Goal: Task Accomplishment & Management: Manage account settings

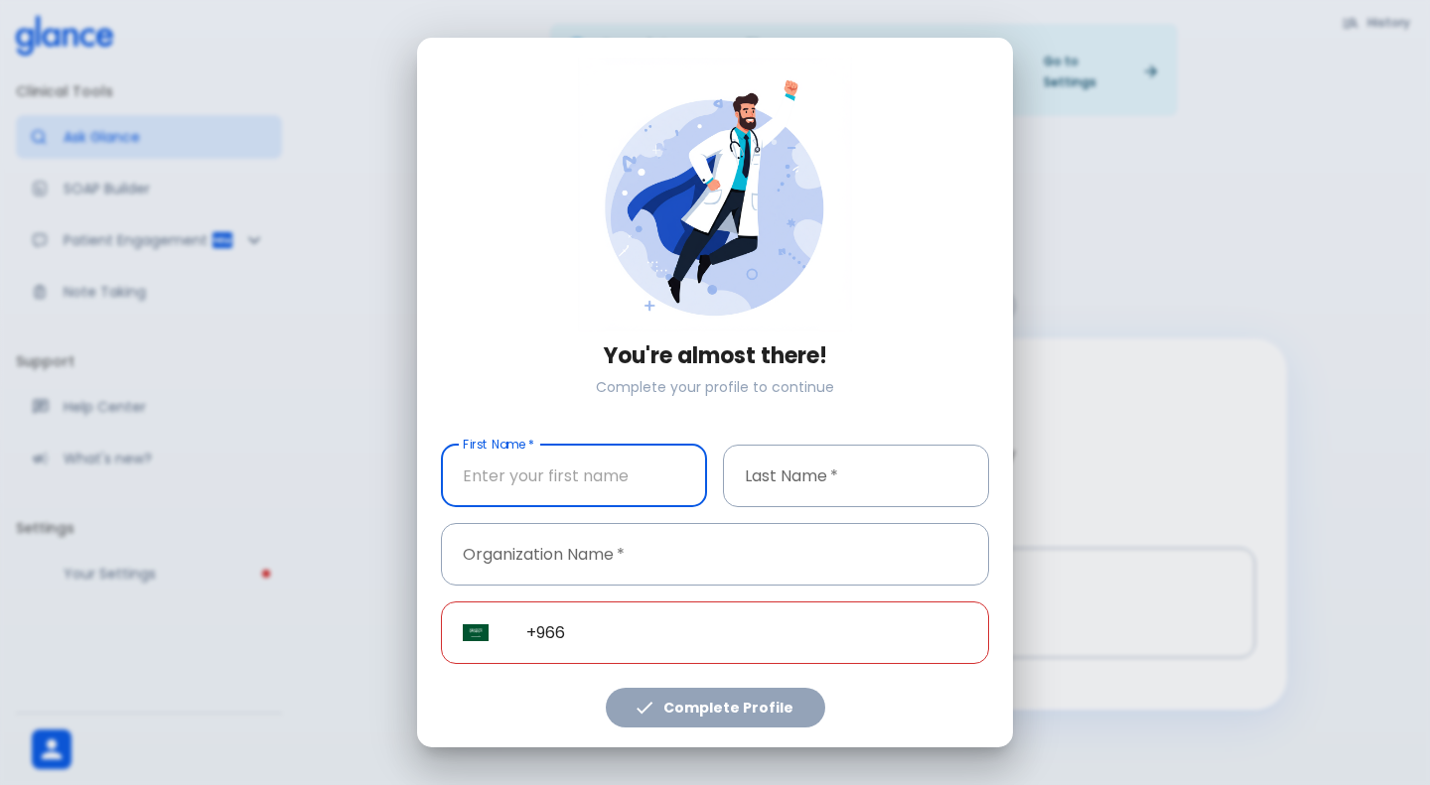
click at [639, 478] on input "First Name   *" at bounding box center [574, 476] width 266 height 63
type input "test prod"
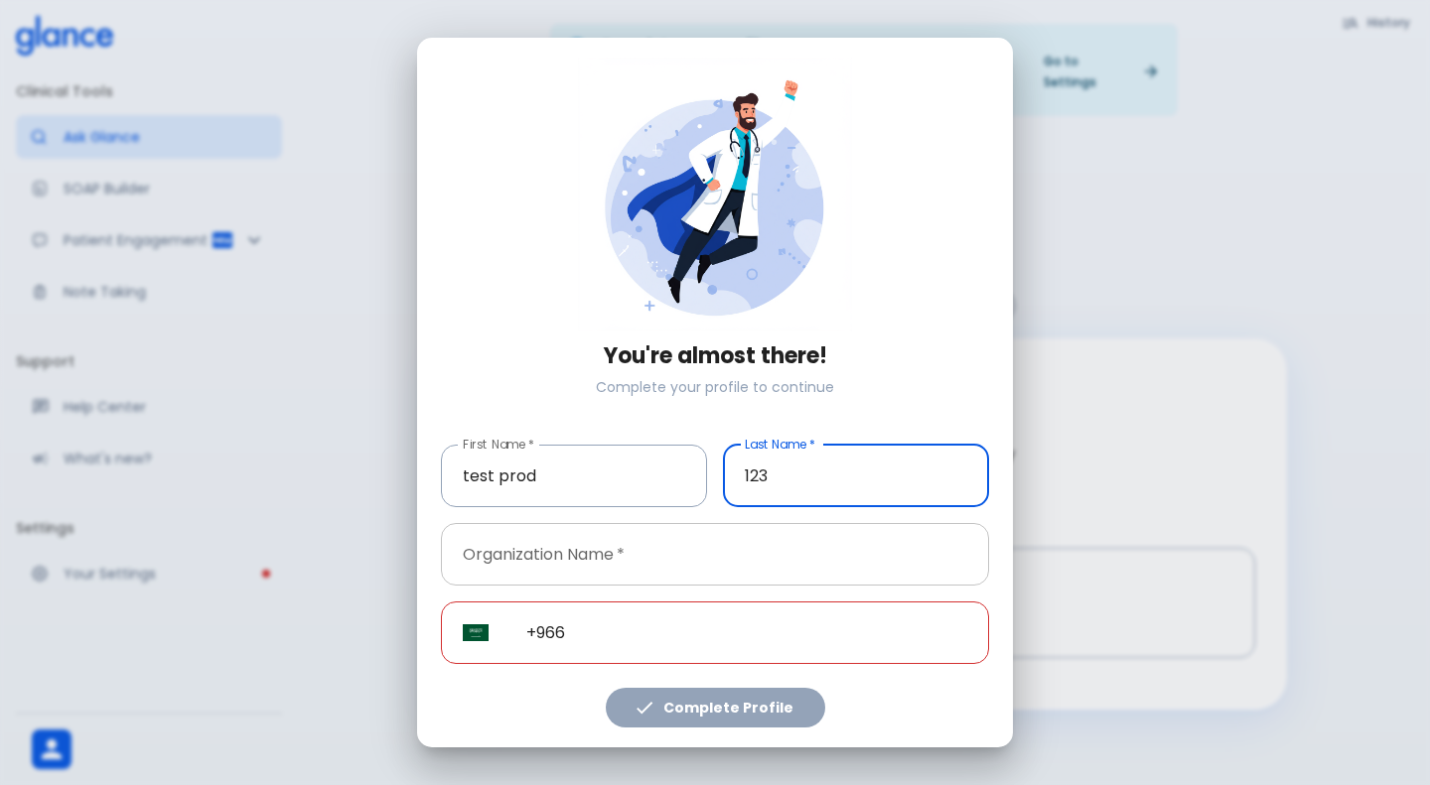
type input "123"
click at [560, 553] on input "Organization Name   *" at bounding box center [715, 554] width 548 height 63
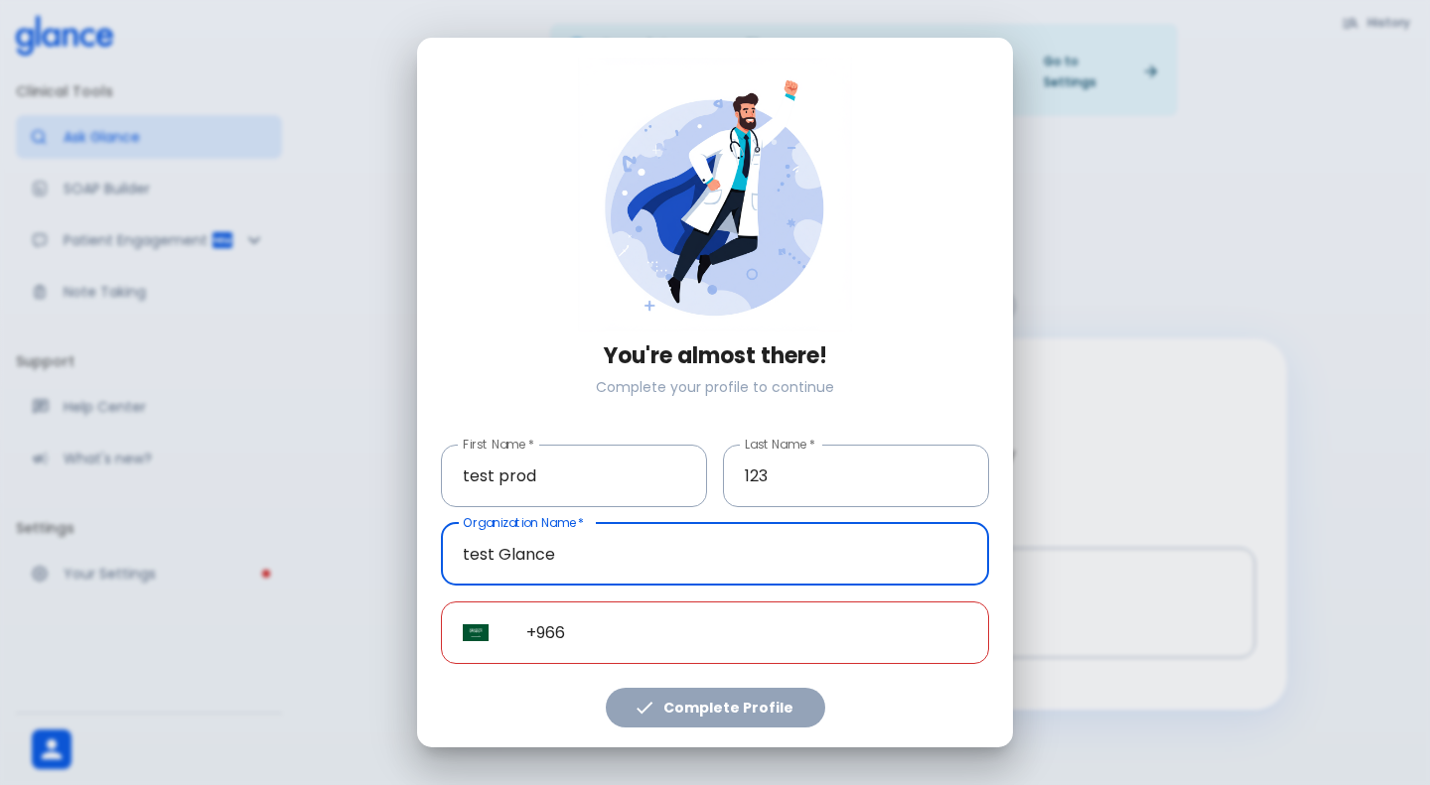
type input "test Glance"
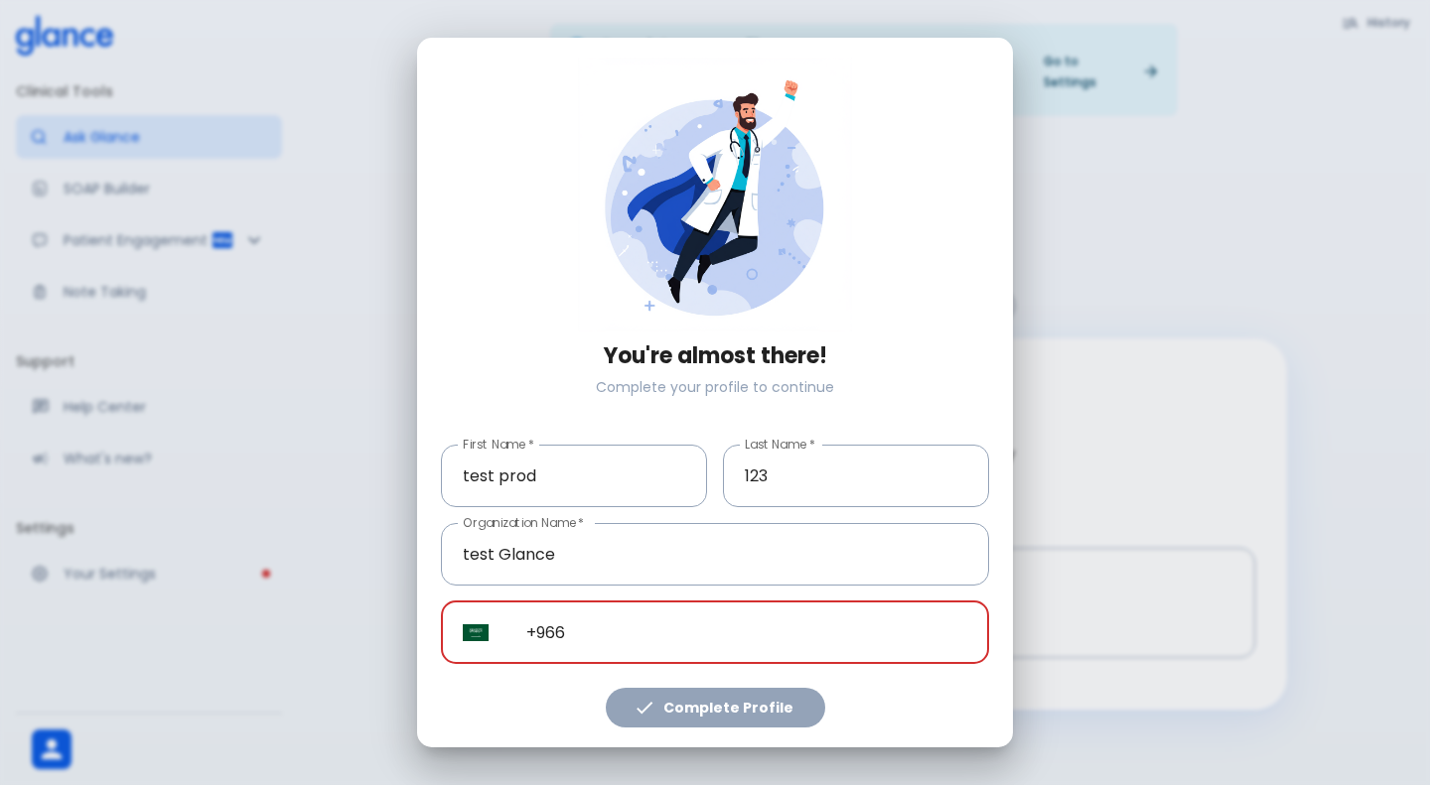
click at [614, 657] on input "+966" at bounding box center [746, 633] width 484 height 63
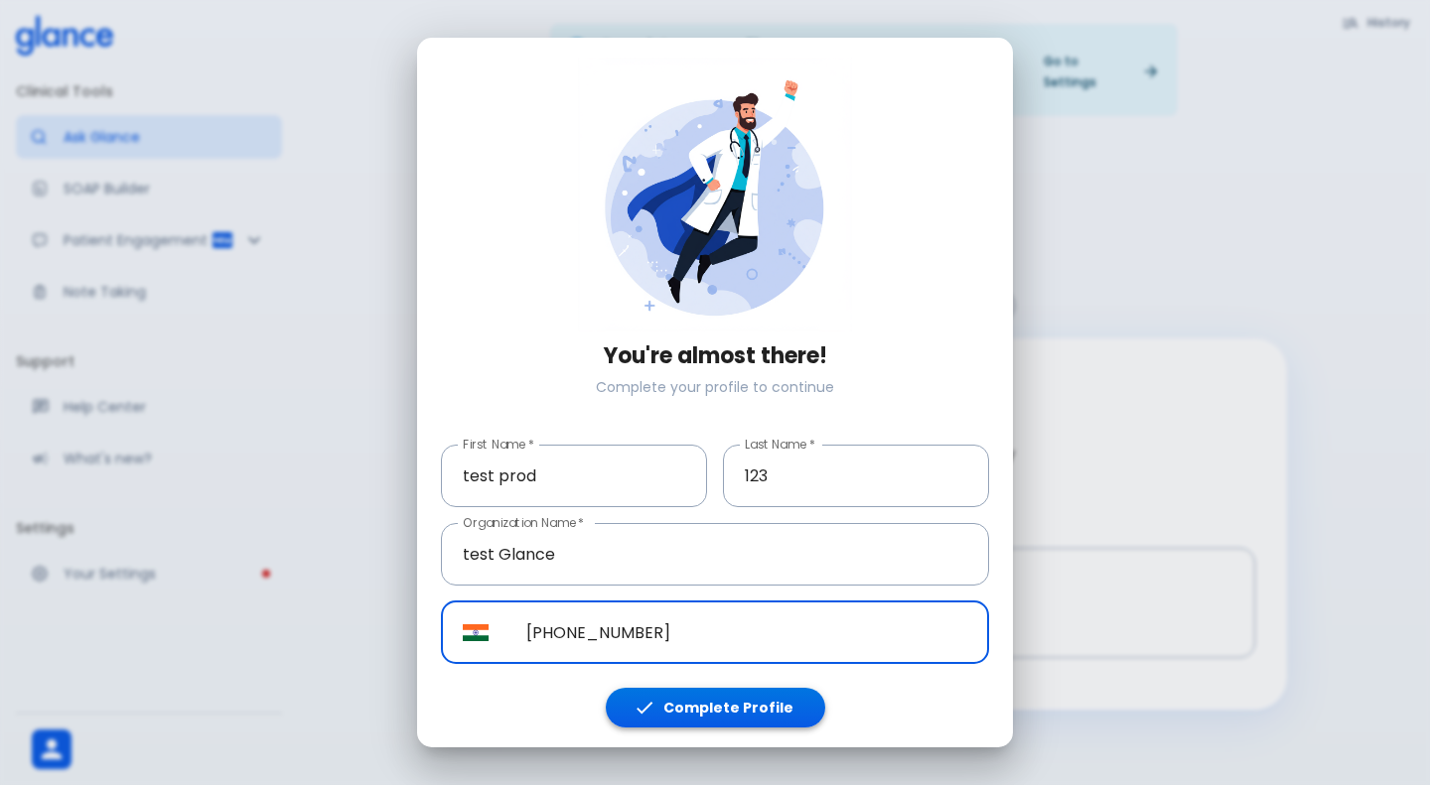
type input "[PHONE_NUMBER]"
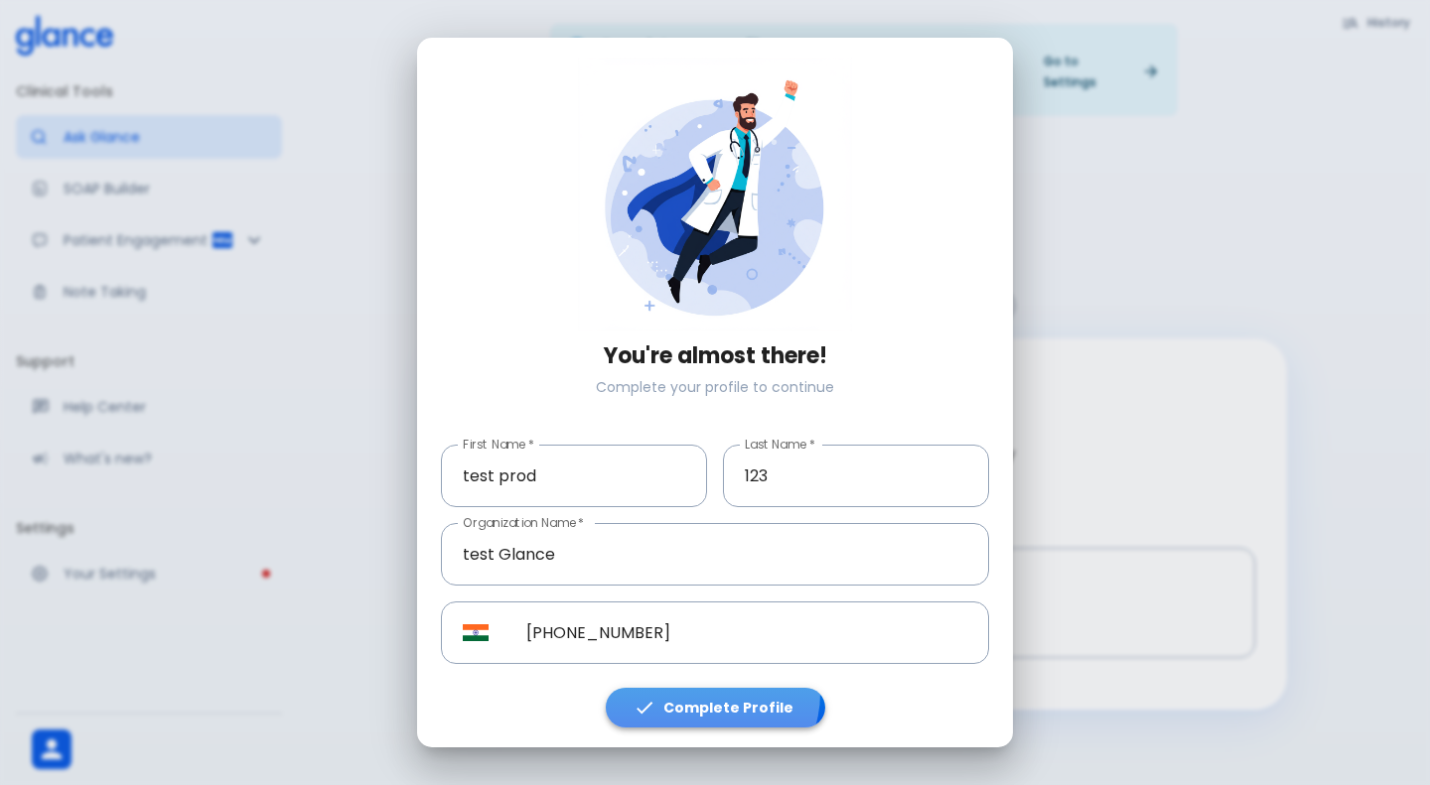
click at [709, 694] on button "Complete Profile" at bounding box center [715, 708] width 219 height 41
click at [719, 704] on button "Complete Profile" at bounding box center [715, 708] width 219 height 41
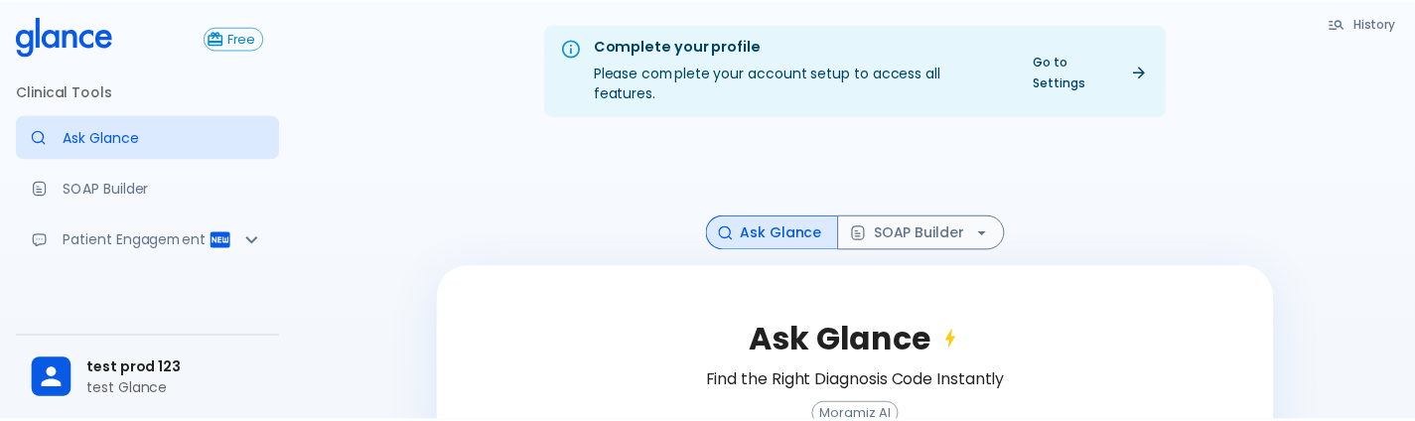
scroll to position [220, 0]
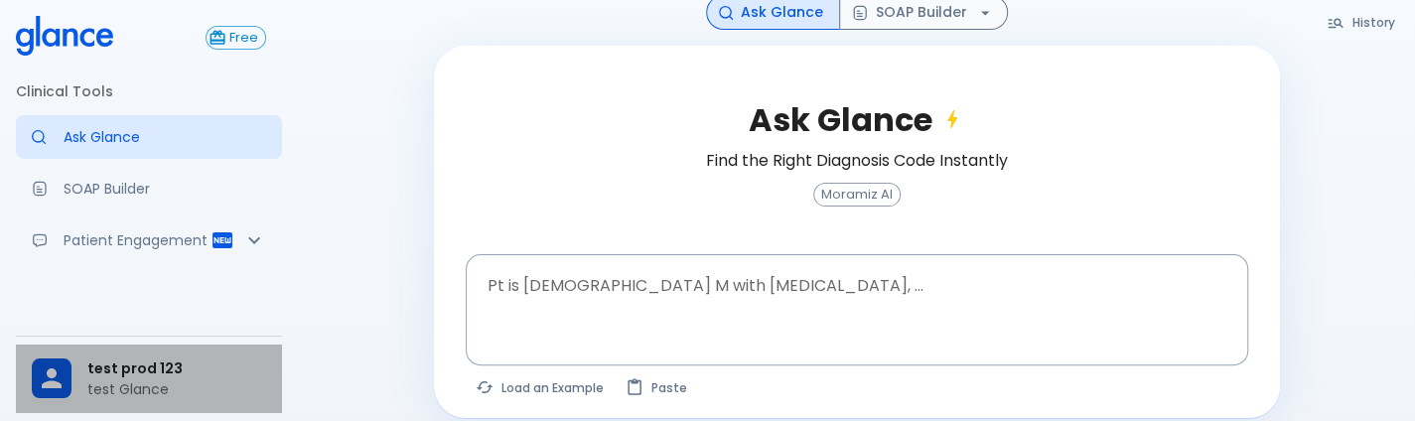
click at [136, 374] on span "test prod 123" at bounding box center [176, 368] width 179 height 21
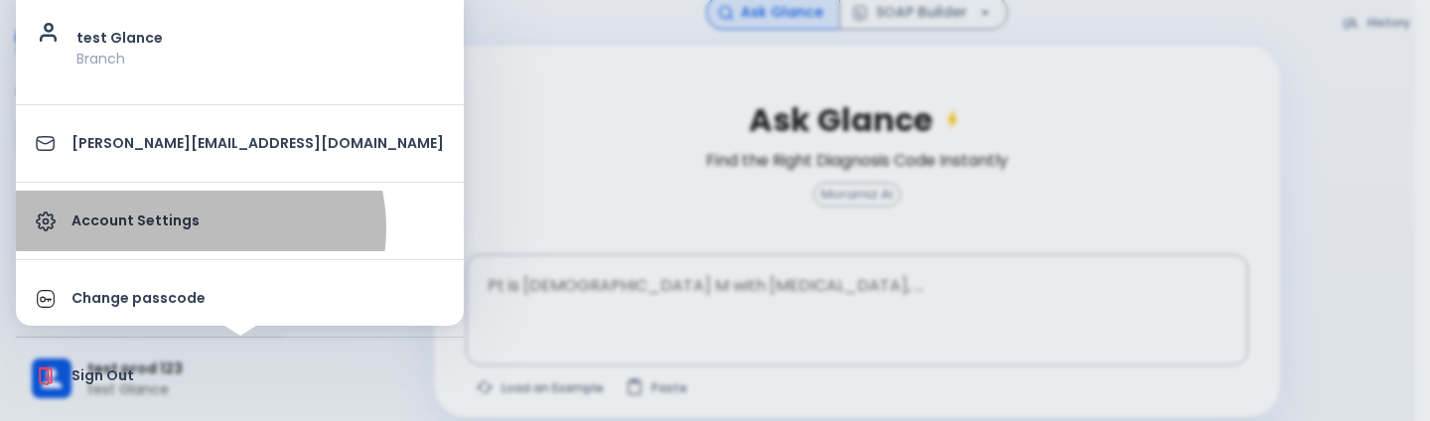
click at [199, 227] on p "Account Settings" at bounding box center [257, 220] width 372 height 21
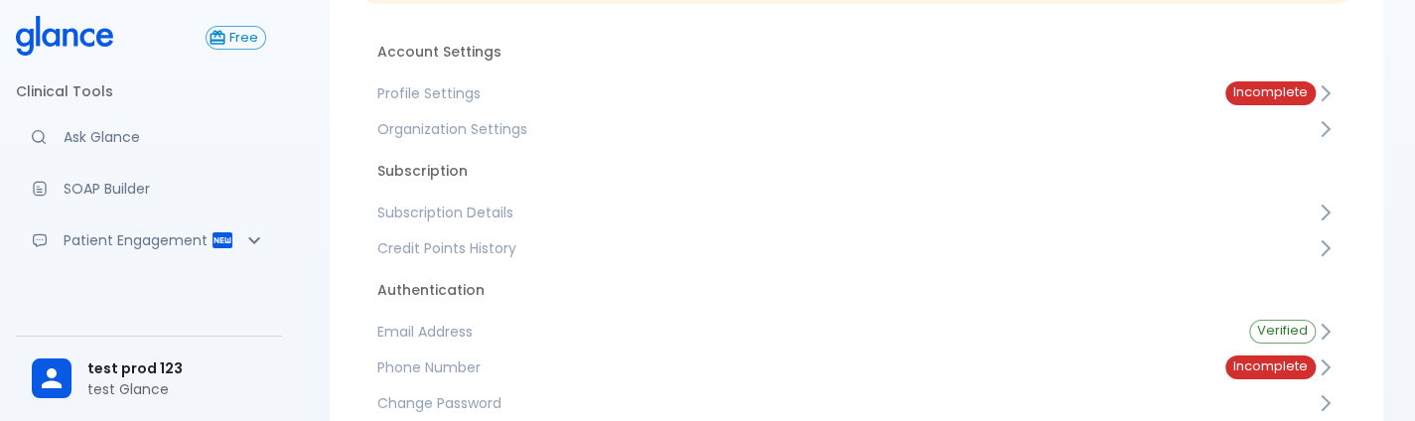
scroll to position [355, 0]
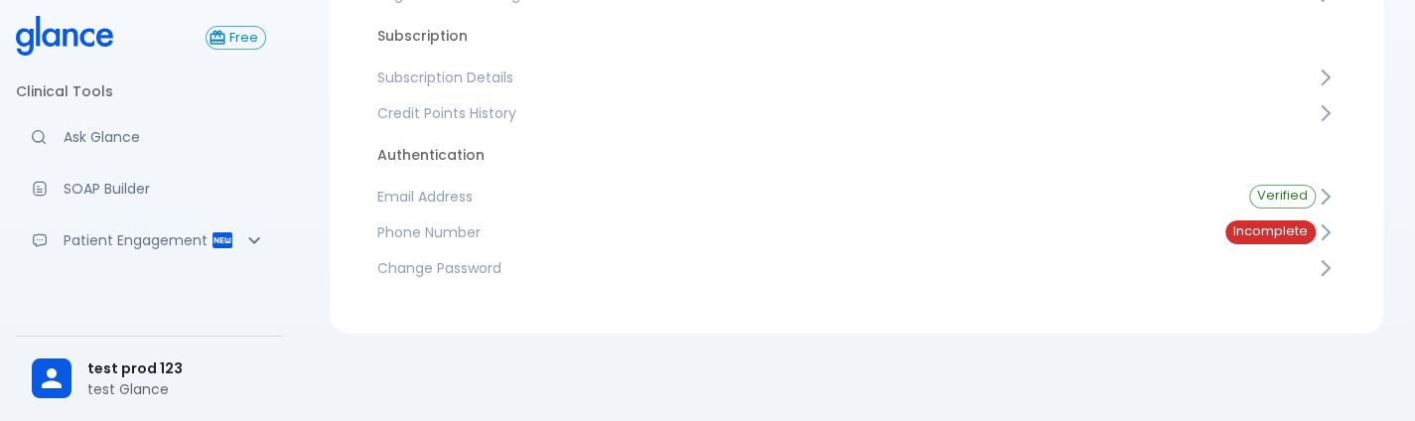
click at [686, 225] on span "Phone Number" at bounding box center [785, 232] width 816 height 20
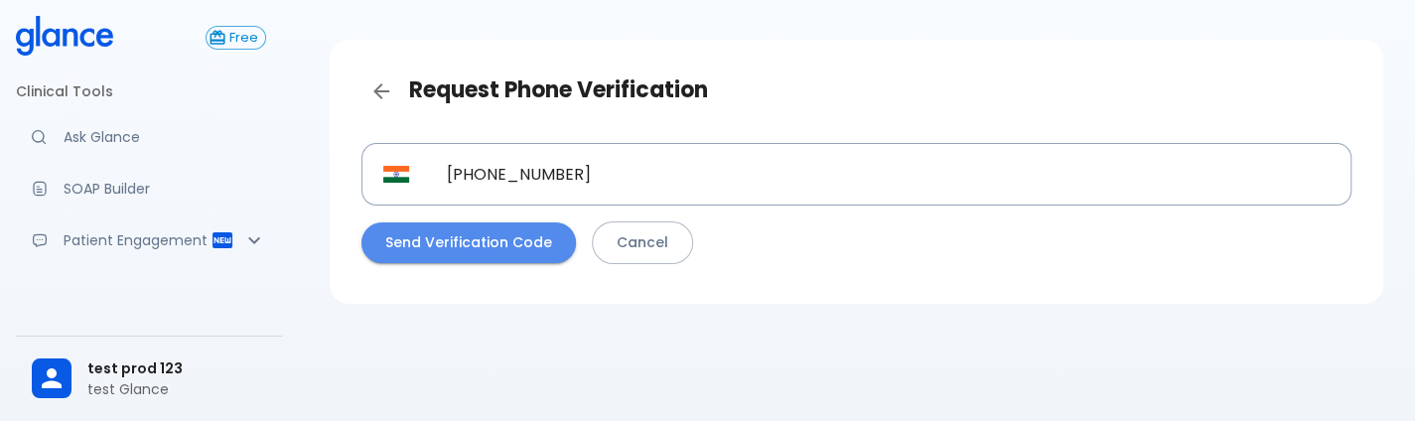
click at [536, 229] on button "Send Verification Code" at bounding box center [468, 242] width 214 height 41
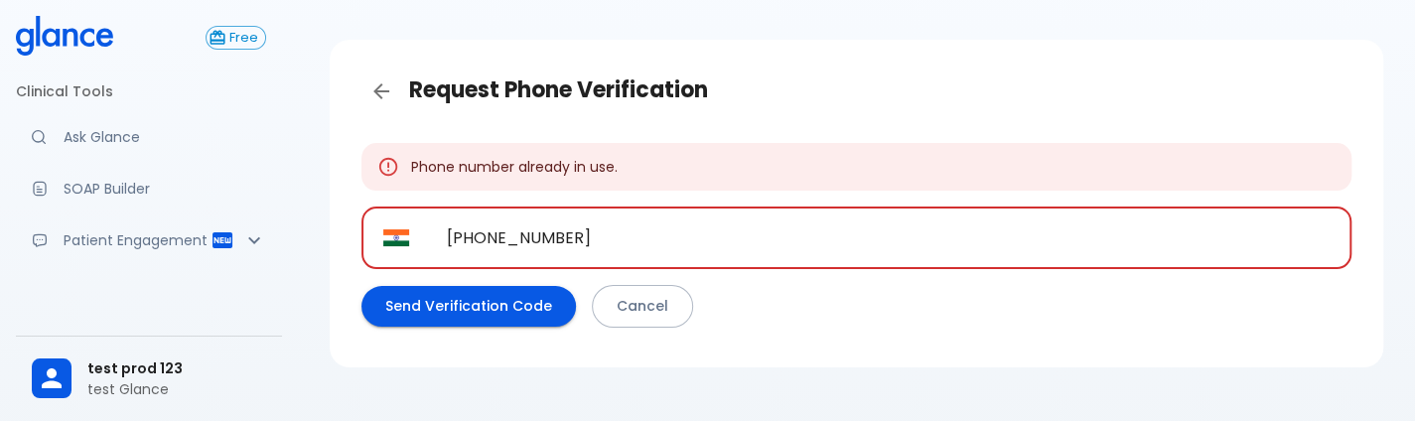
click at [626, 246] on input "[PHONE_NUMBER]" at bounding box center [888, 238] width 926 height 63
type input "[PHONE_NUMBER]"
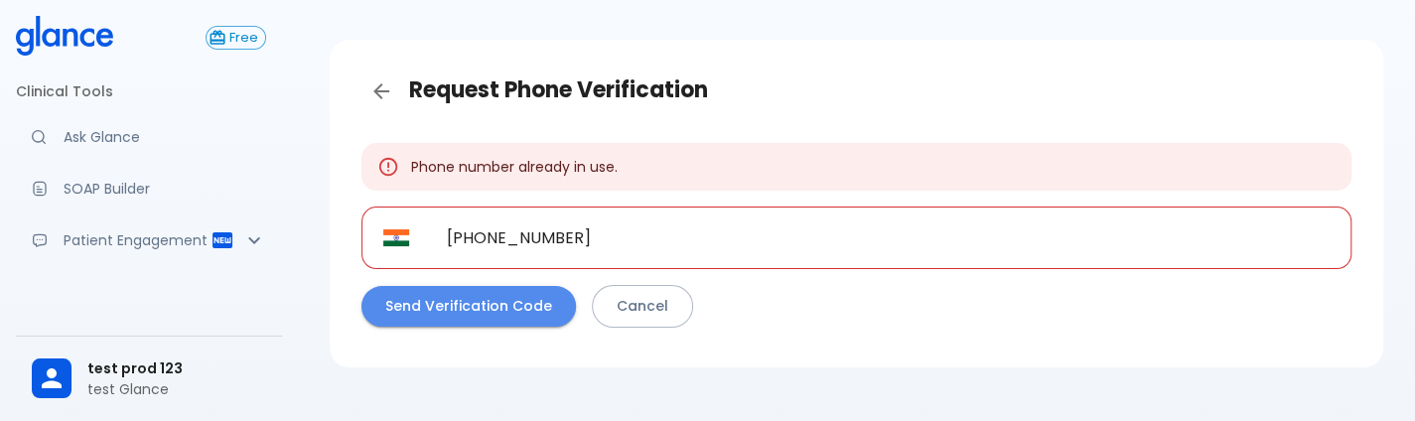
click at [529, 289] on button "Send Verification Code" at bounding box center [468, 306] width 214 height 41
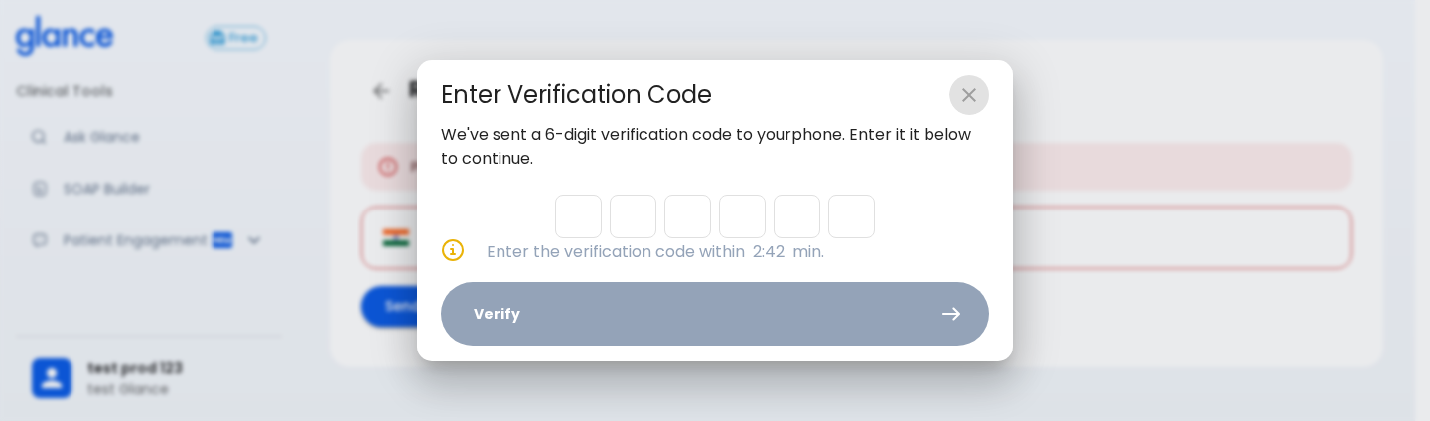
click at [973, 104] on icon "close" at bounding box center [969, 95] width 24 height 24
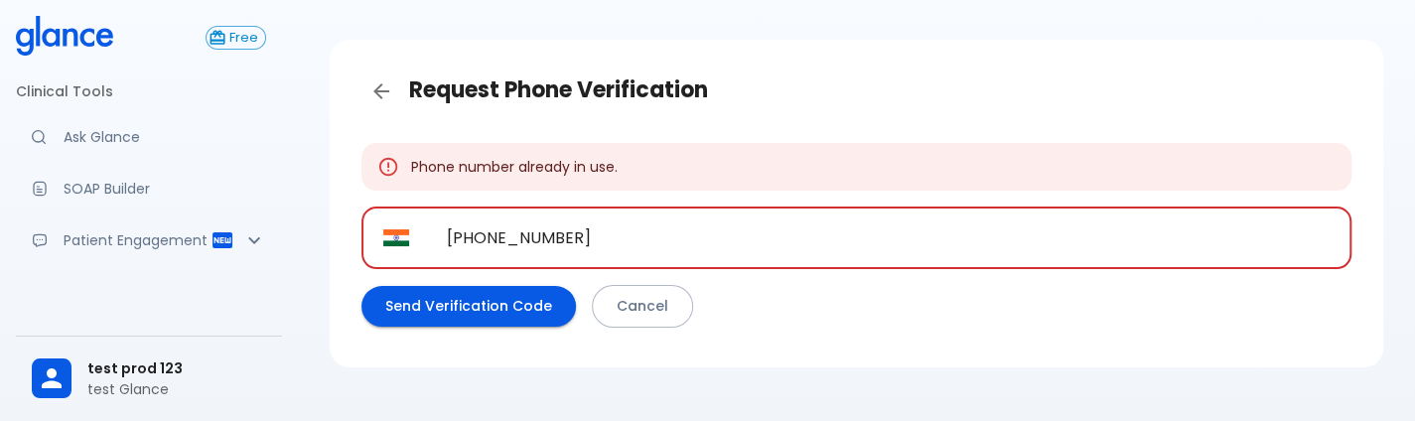
click at [681, 254] on input "[PHONE_NUMBER]" at bounding box center [888, 238] width 926 height 63
